Goal: Transaction & Acquisition: Purchase product/service

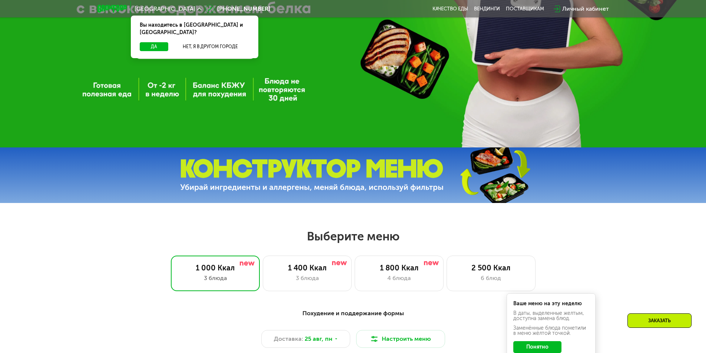
scroll to position [297, 0]
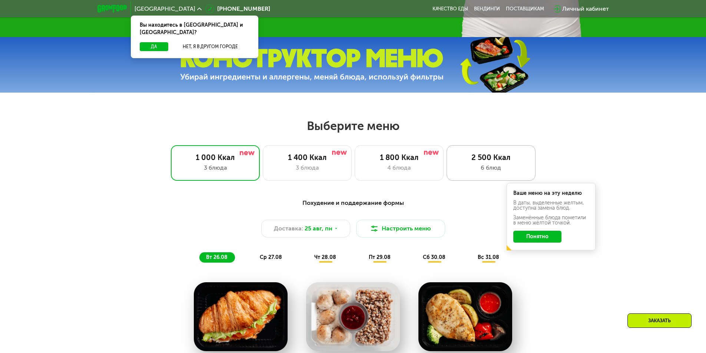
click at [492, 170] on div "6 блюд" at bounding box center [491, 167] width 73 height 9
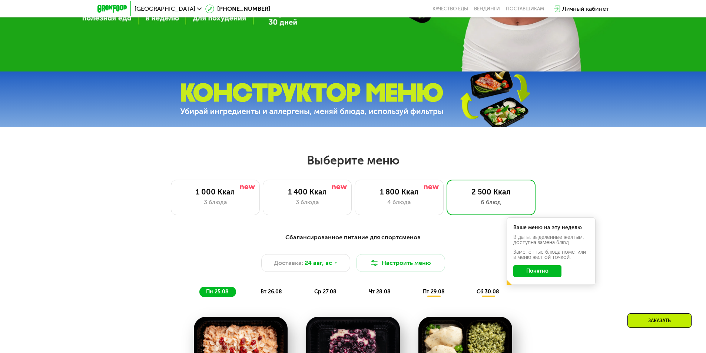
scroll to position [260, 0]
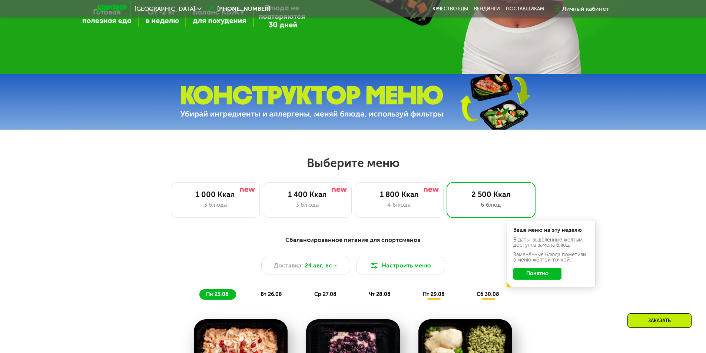
click at [531, 275] on button "Понятно" at bounding box center [537, 274] width 48 height 12
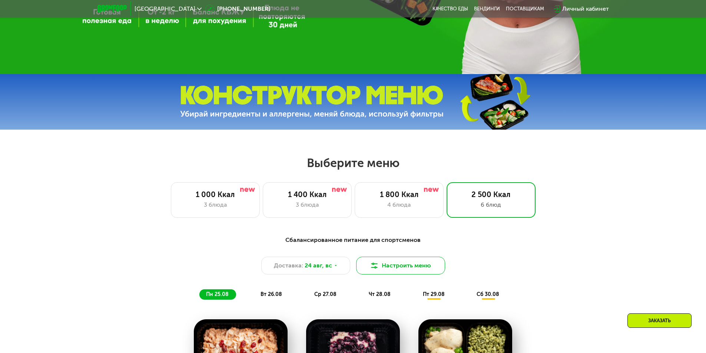
click at [420, 268] on button "Настроить меню" at bounding box center [400, 266] width 89 height 18
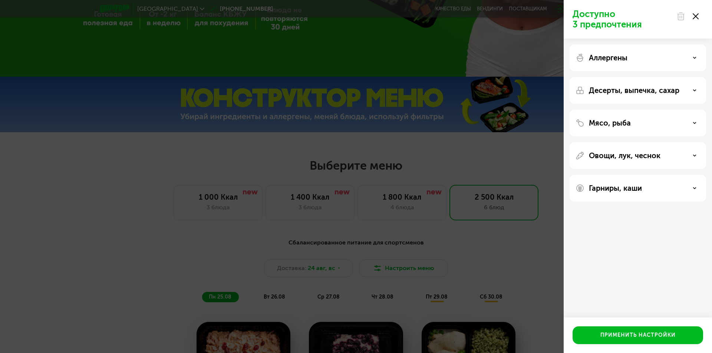
click at [632, 123] on div "Мясо, рыба" at bounding box center [637, 123] width 125 height 9
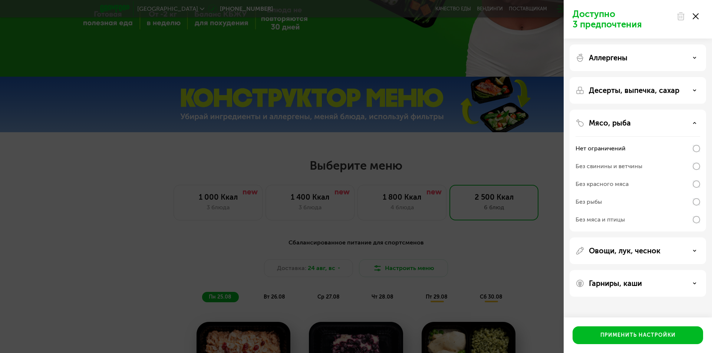
click at [640, 211] on div "Без рыбы" at bounding box center [637, 220] width 125 height 18
click at [632, 341] on button "Применить настройки" at bounding box center [637, 336] width 130 height 18
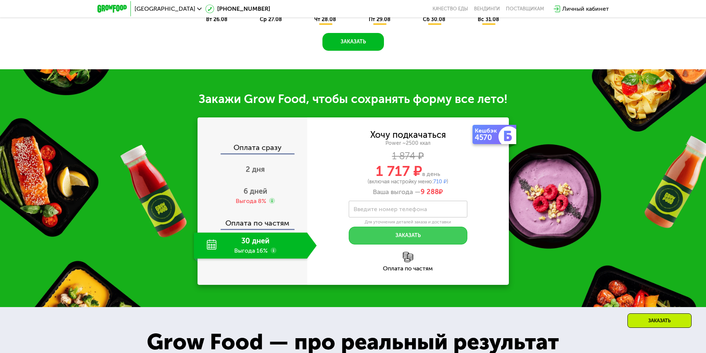
scroll to position [556, 0]
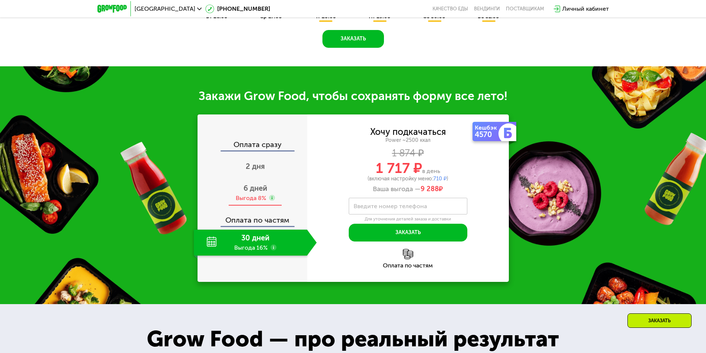
click at [251, 199] on div "Выгода 8%" at bounding box center [251, 198] width 30 height 8
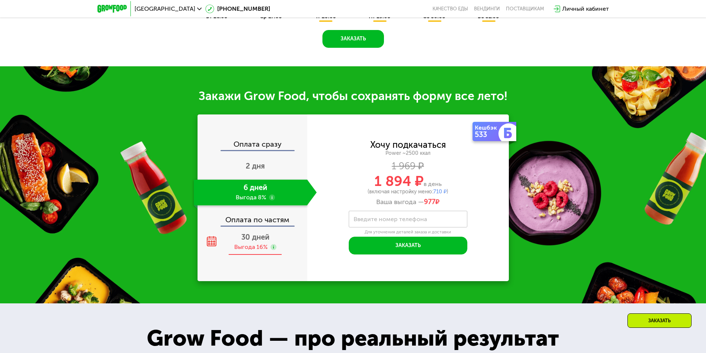
click at [213, 241] on use at bounding box center [212, 241] width 10 height 10
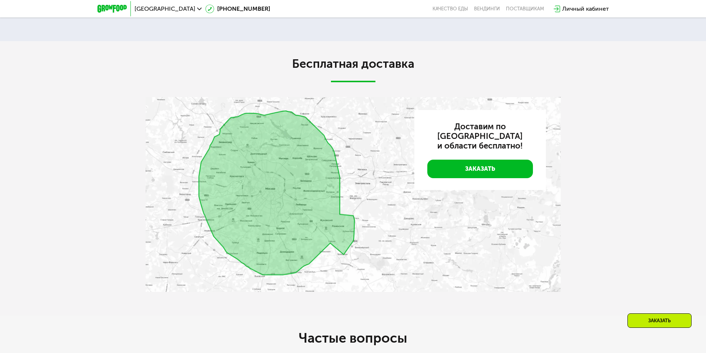
scroll to position [1446, 0]
